Goal: Task Accomplishment & Management: Manage account settings

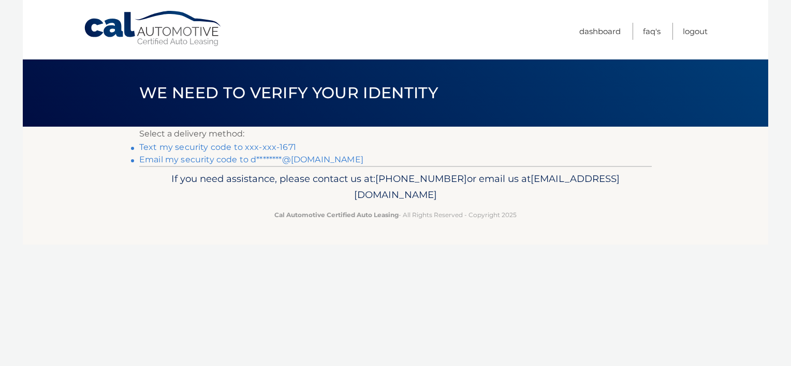
click at [210, 147] on link "Text my security code to xxx-xxx-1671" at bounding box center [217, 147] width 157 height 10
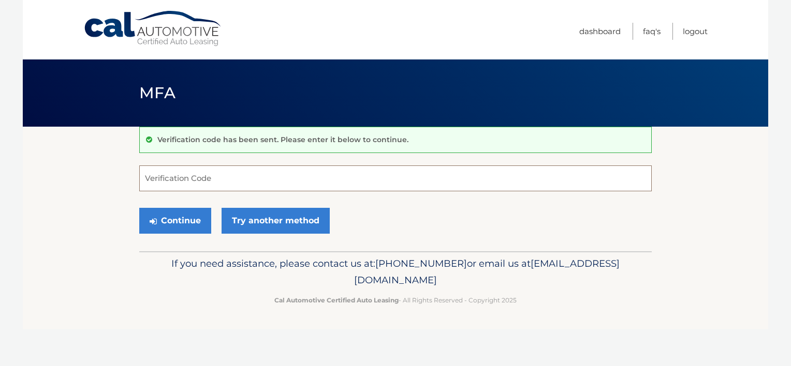
click at [212, 182] on input "Verification Code" at bounding box center [395, 179] width 512 height 26
type input "034722"
click at [179, 216] on button "Continue" at bounding box center [175, 221] width 72 height 26
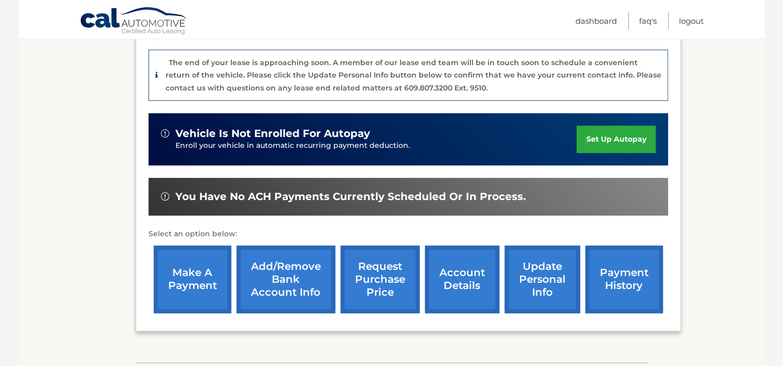
scroll to position [310, 0]
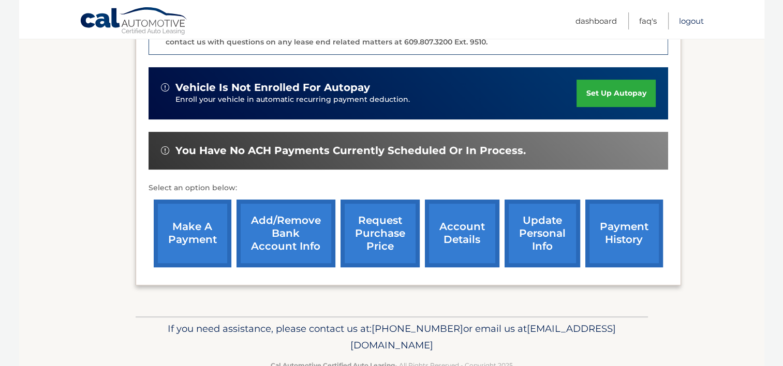
click at [690, 19] on link "Logout" at bounding box center [691, 20] width 25 height 17
